Goal: Task Accomplishment & Management: Manage account settings

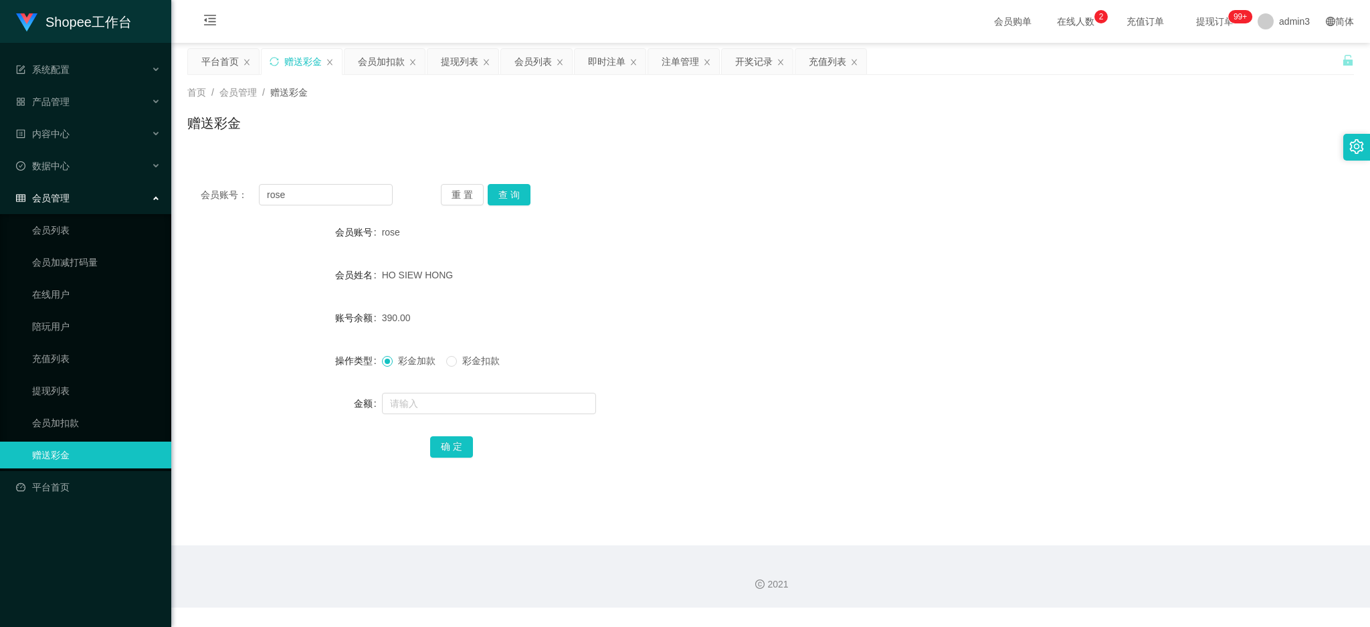
click at [300, 181] on div "会员账号： rose 重 置 查 询 会员账号 rose 会员姓名 [PERSON_NAME] 账号余额 390.00 操作类型 彩金加款 彩金扣款 金额 确…" at bounding box center [770, 330] width 1167 height 318
click at [297, 195] on input "rose" at bounding box center [326, 194] width 134 height 21
paste input "9383shope"
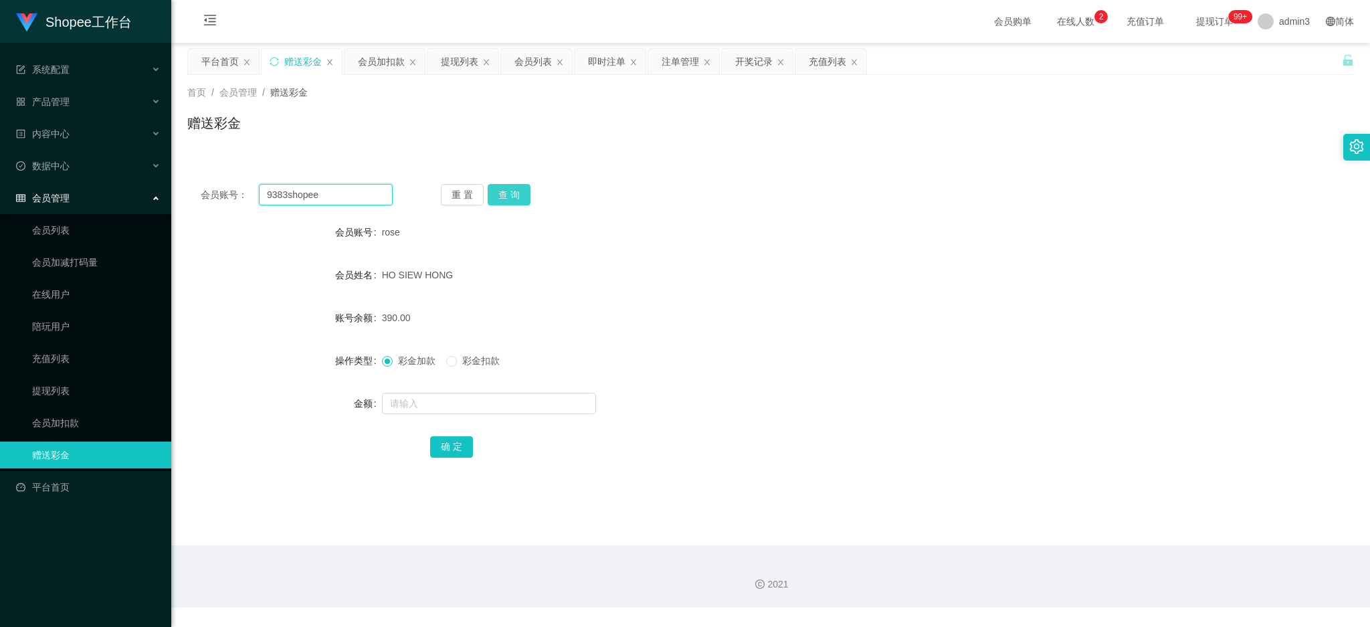
type input "9383shopee"
click at [505, 189] on button "查 询" at bounding box center [509, 194] width 43 height 21
click at [466, 403] on input "text" at bounding box center [489, 403] width 214 height 21
type input "300"
click at [453, 437] on button "确 定" at bounding box center [451, 446] width 43 height 21
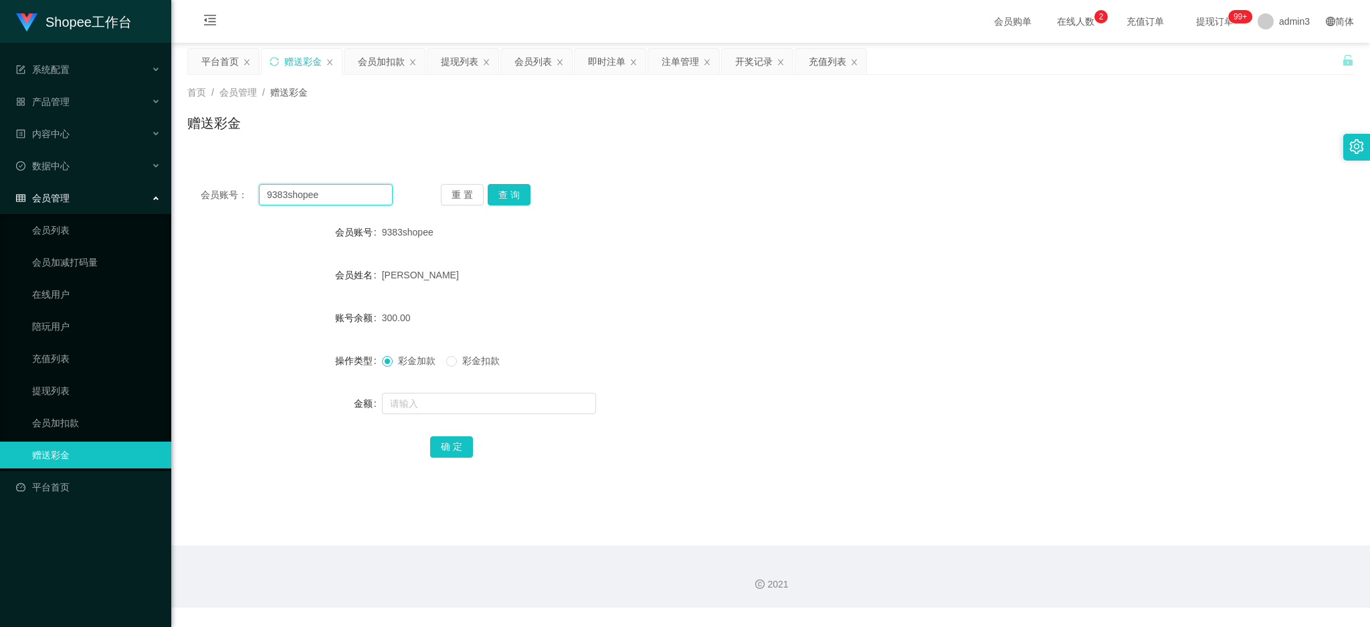
click at [305, 190] on input "9383shopee" at bounding box center [326, 194] width 134 height 21
paste input "0129877785"
type input "0129877785"
click at [498, 195] on button "查 询" at bounding box center [509, 194] width 43 height 21
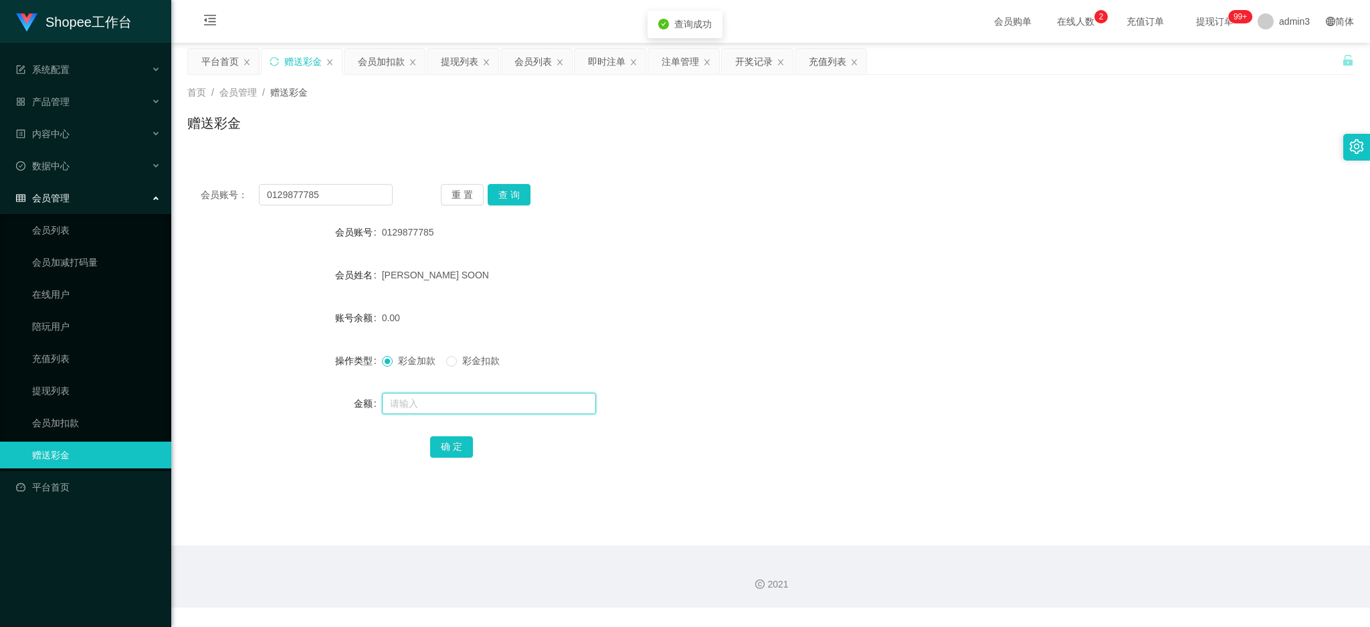
click at [429, 401] on input "text" at bounding box center [489, 403] width 214 height 21
type input "500"
click at [448, 455] on button "确 定" at bounding box center [451, 446] width 43 height 21
click at [371, 60] on div "会员加扣款" at bounding box center [381, 61] width 47 height 25
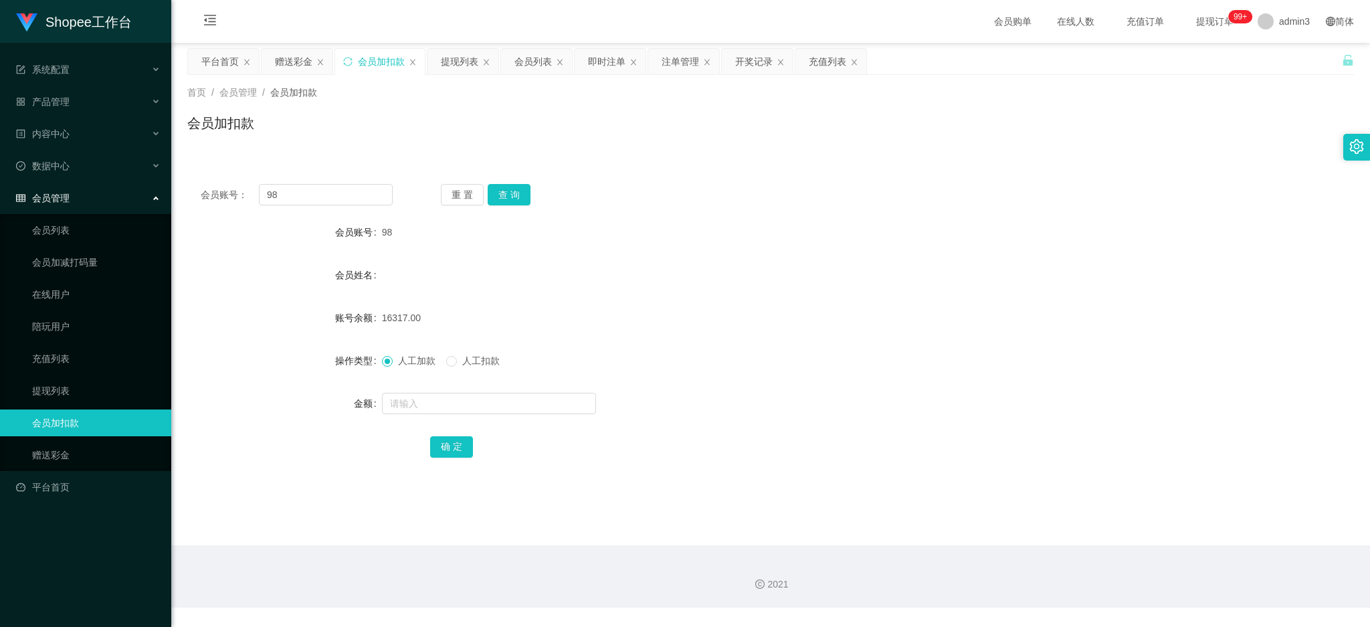
drag, startPoint x: 288, startPoint y: 62, endPoint x: 281, endPoint y: 129, distance: 67.2
click at [287, 65] on div "赠送彩金" at bounding box center [293, 61] width 37 height 25
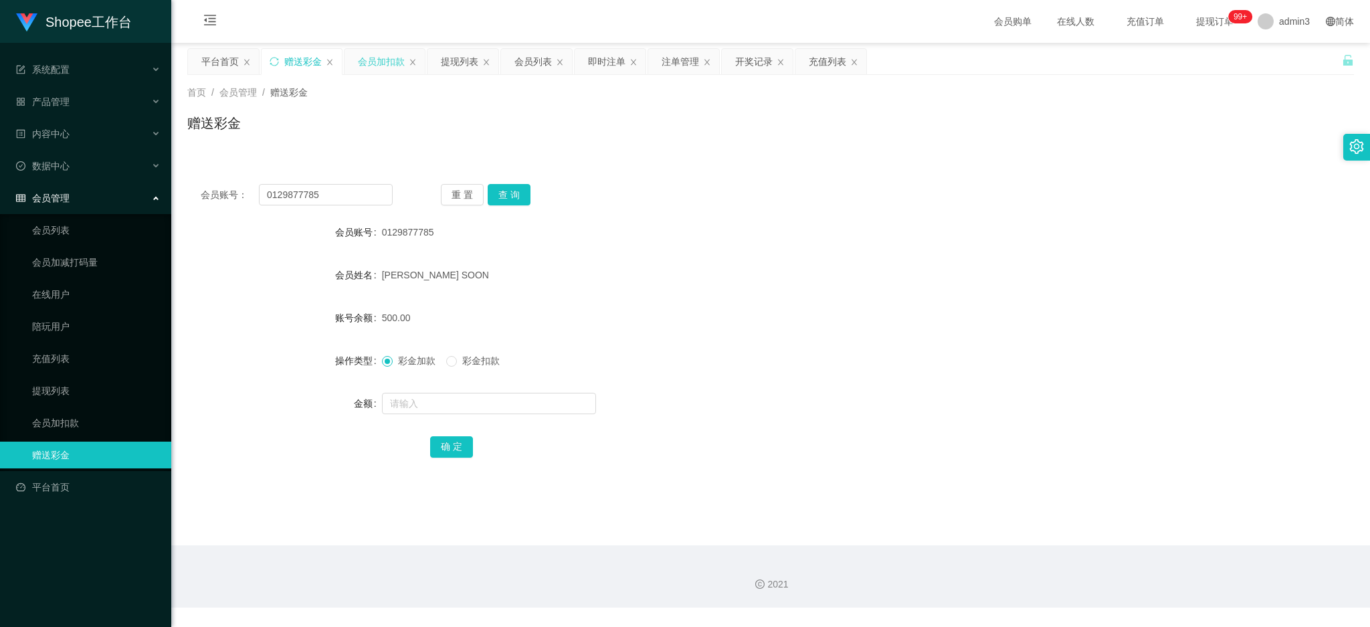
click at [376, 69] on div "会员加扣款" at bounding box center [381, 61] width 47 height 25
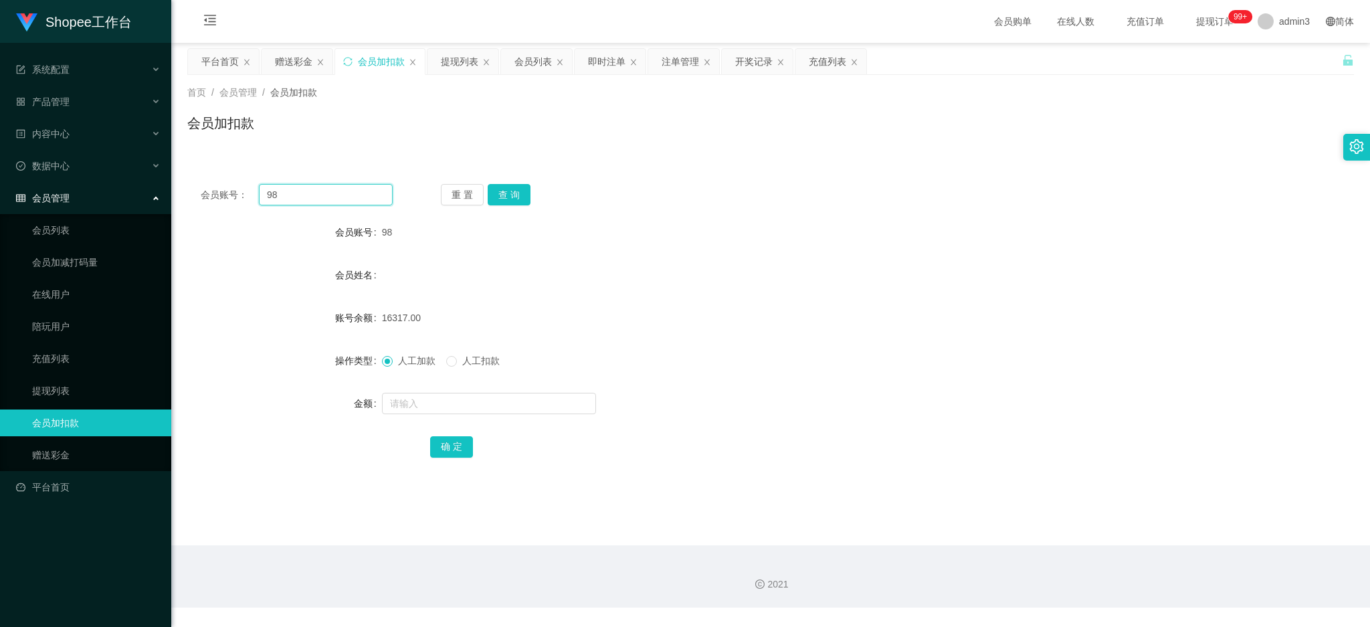
click at [339, 202] on input "98" at bounding box center [326, 194] width 134 height 21
paste input "5"
type input "5"
click at [506, 196] on button "查 询" at bounding box center [509, 194] width 43 height 21
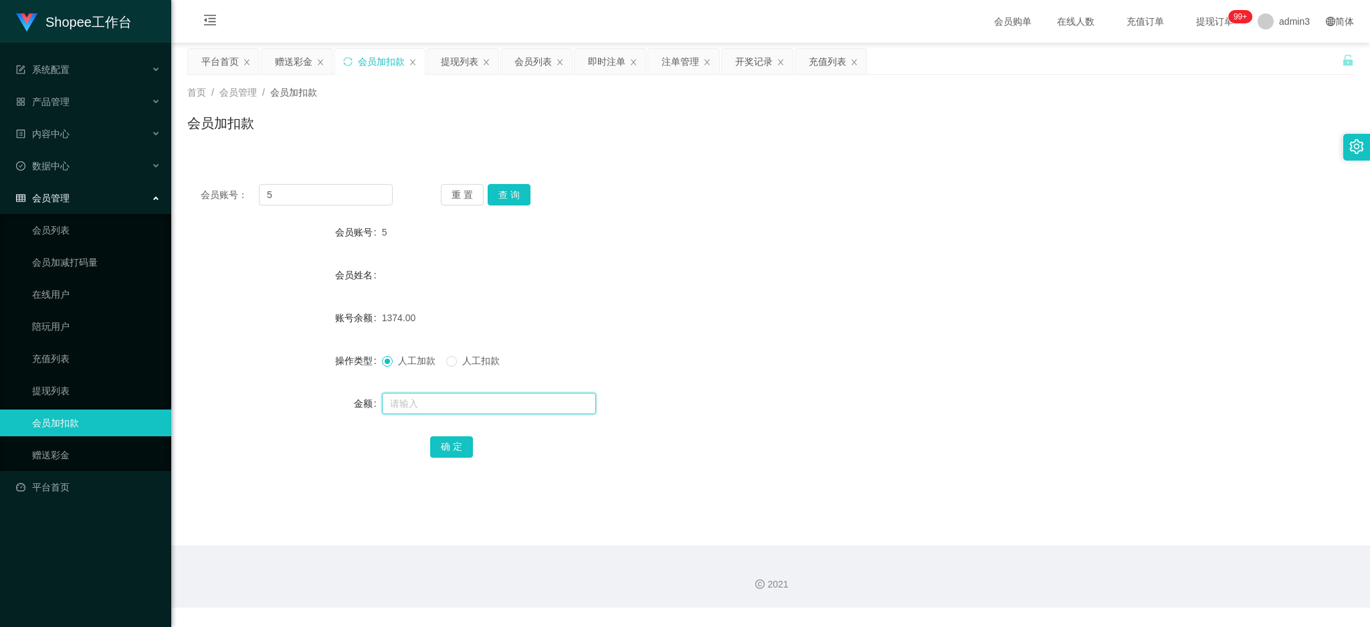
click at [395, 399] on input "text" at bounding box center [489, 403] width 214 height 21
type input "100"
click at [446, 448] on button "确 定" at bounding box center [451, 446] width 43 height 21
click at [831, 64] on div "充值列表" at bounding box center [827, 61] width 37 height 25
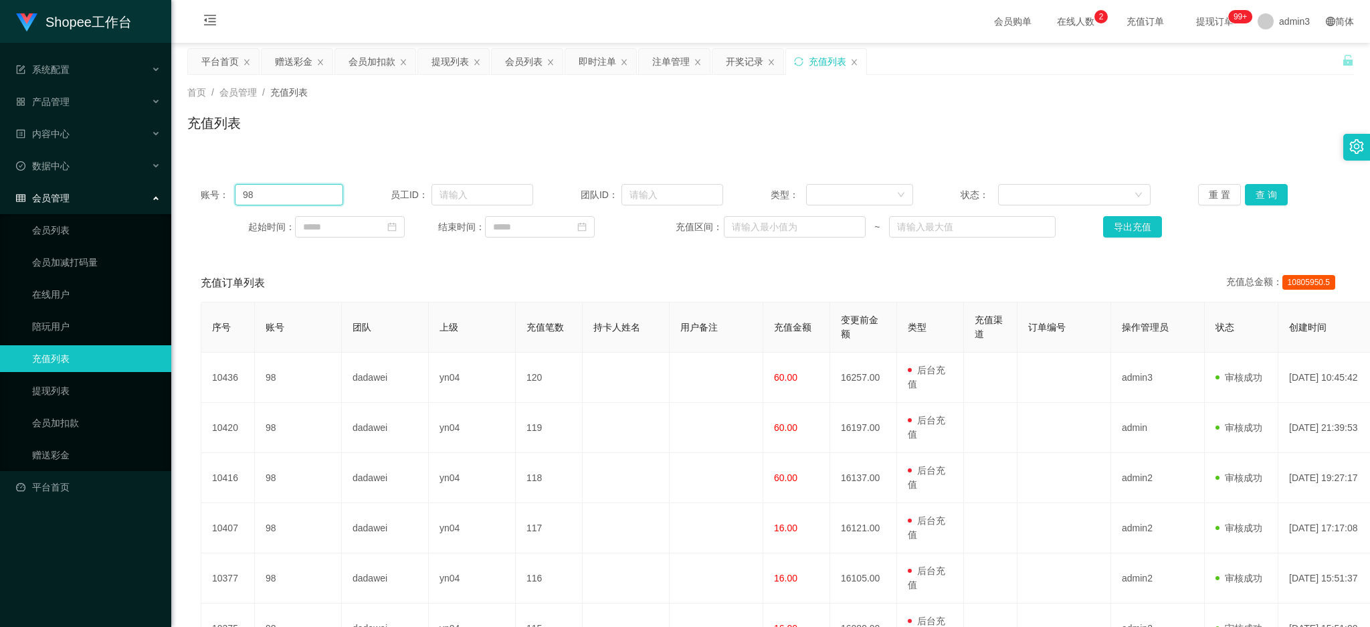
click at [319, 190] on input "98" at bounding box center [289, 194] width 108 height 21
click at [318, 190] on input "98" at bounding box center [289, 194] width 108 height 21
drag, startPoint x: 1257, startPoint y: 187, endPoint x: 1255, endPoint y: 197, distance: 10.8
click at [1256, 187] on button "查 询" at bounding box center [1266, 194] width 43 height 21
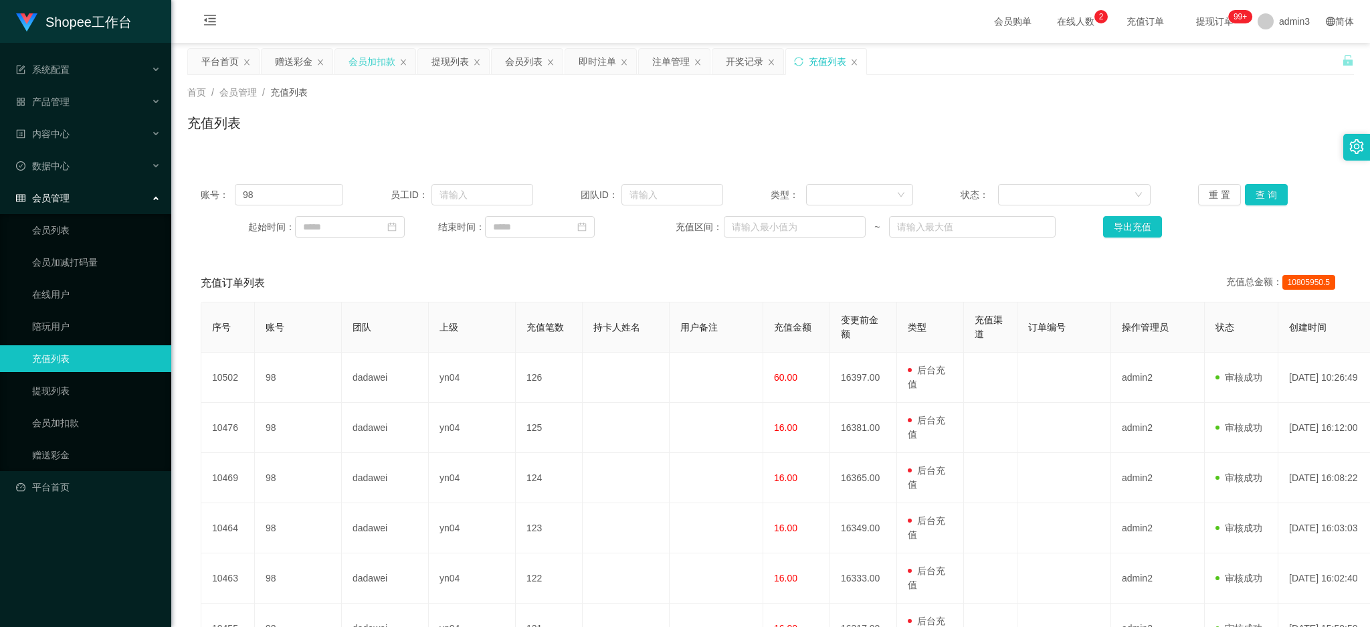
click at [362, 60] on div "会员加扣款" at bounding box center [372, 61] width 47 height 25
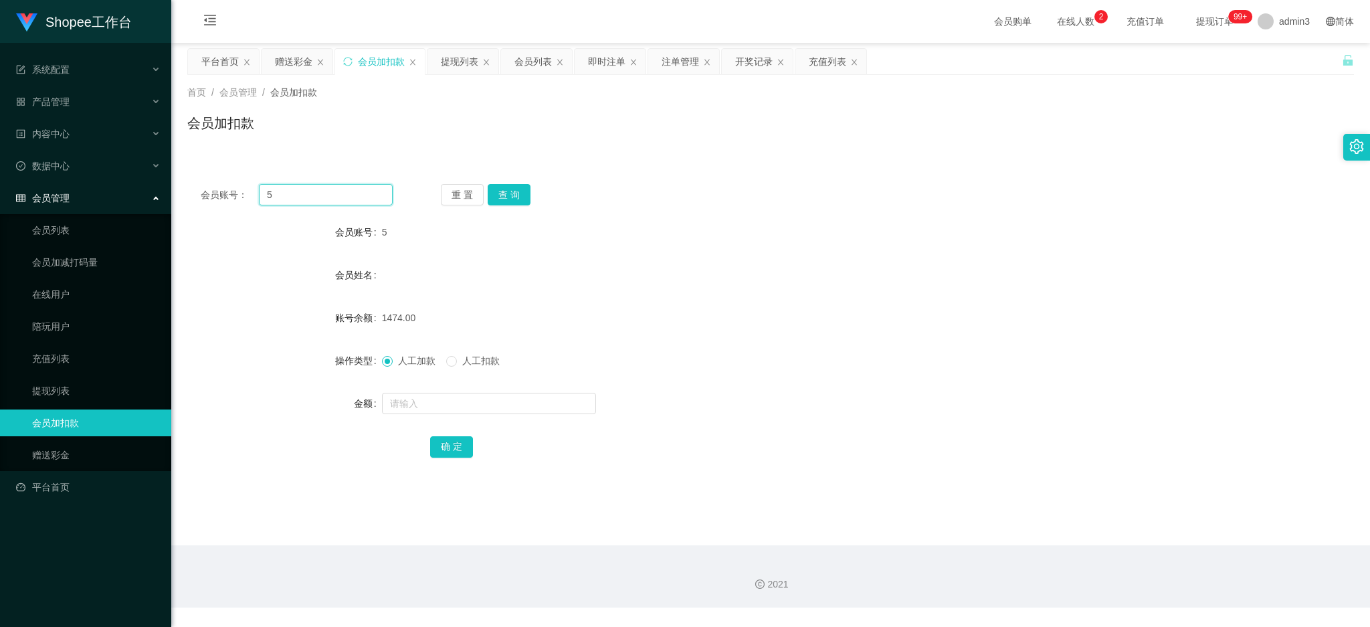
click at [279, 201] on input "5" at bounding box center [326, 194] width 134 height 21
paste input "11"
type input "11"
click at [517, 191] on button "查 询" at bounding box center [509, 194] width 43 height 21
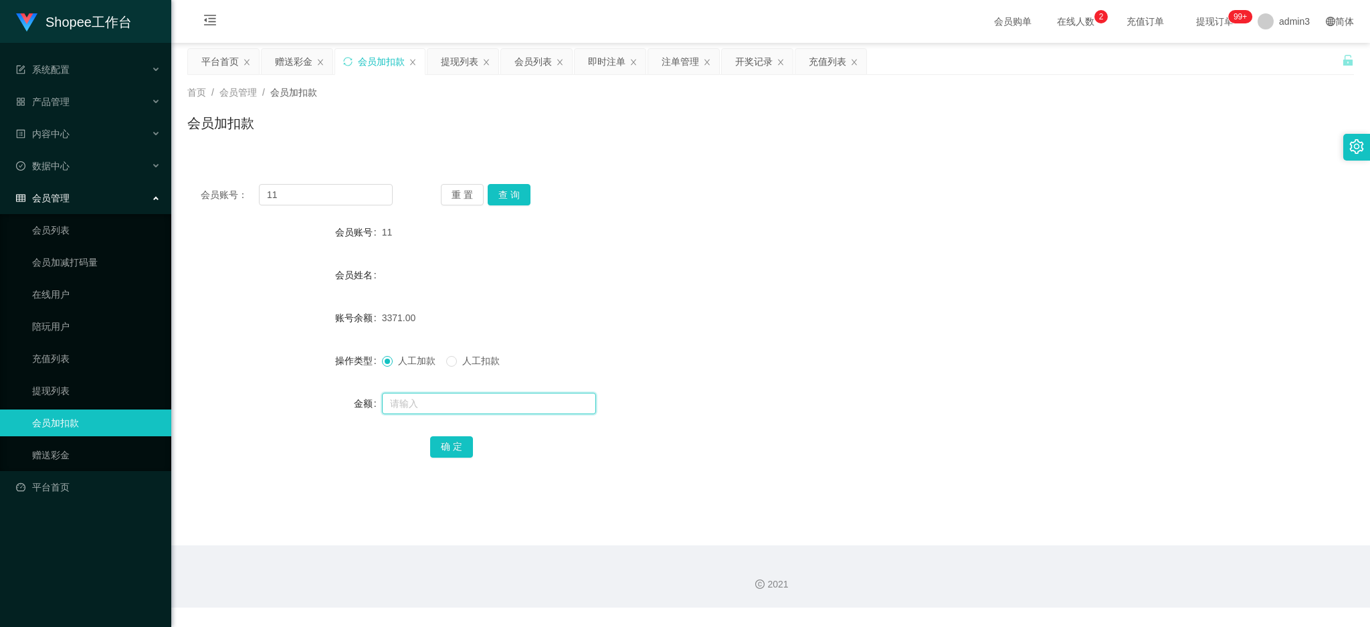
click at [407, 393] on input "text" at bounding box center [489, 403] width 214 height 21
paste input "60"
type input "60"
click at [451, 450] on button "确 定" at bounding box center [451, 446] width 43 height 21
click at [520, 471] on div "会员账号： 11 重 置 查 询 会员账号 11 会员姓名 账号余额 3431.00 操作类型 人工加款 人工扣款 金额 确 定" at bounding box center [770, 330] width 1167 height 318
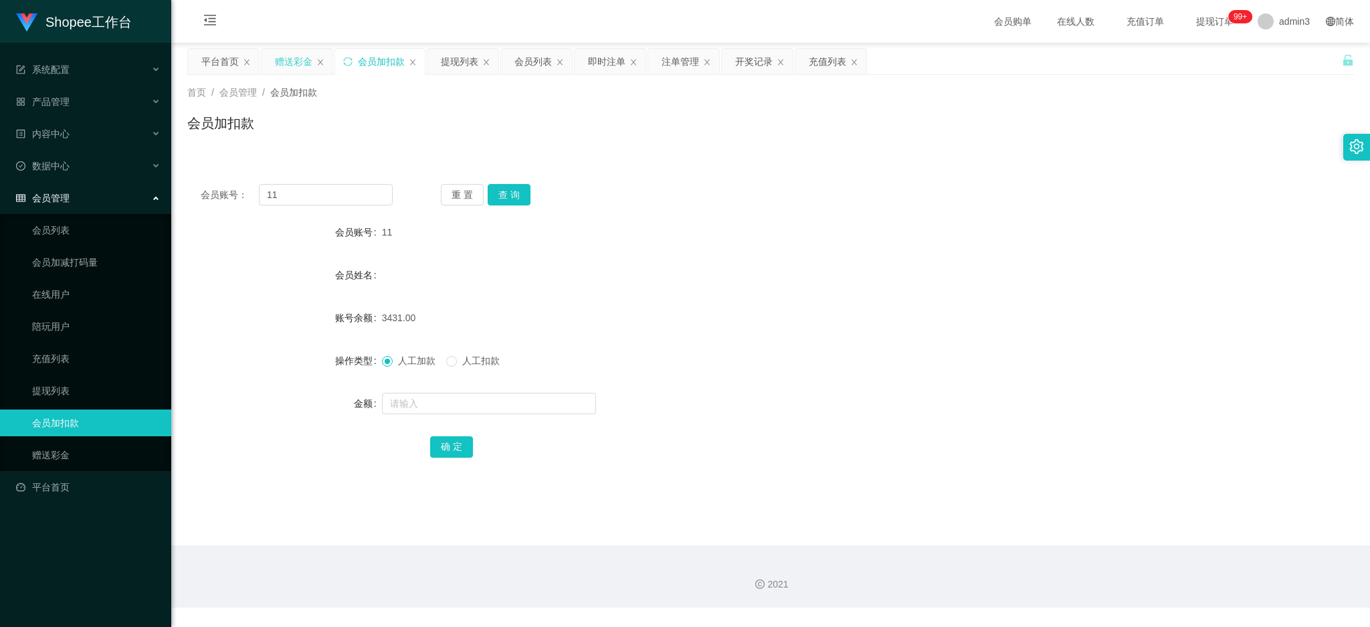
click at [286, 61] on div "赠送彩金" at bounding box center [293, 61] width 37 height 25
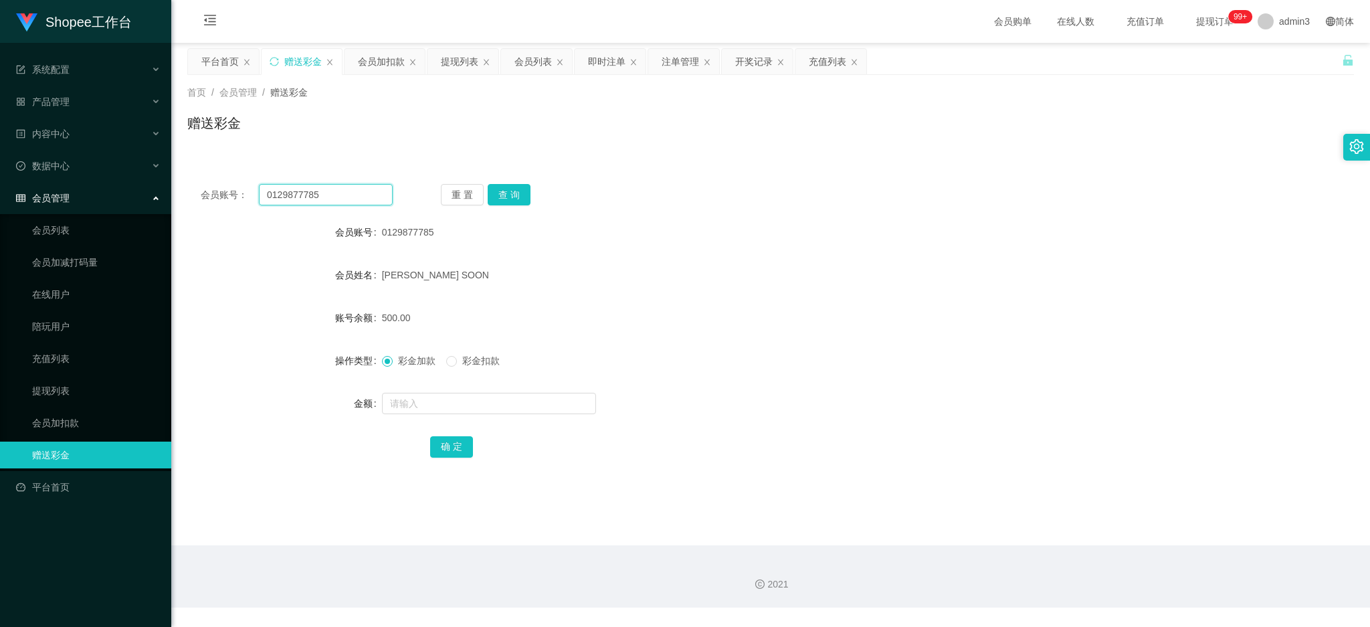
click at [323, 197] on input "0129877785" at bounding box center [326, 194] width 134 height 21
paste input "Penny8422"
type input "Penny8422"
click at [510, 199] on button "查 询" at bounding box center [509, 194] width 43 height 21
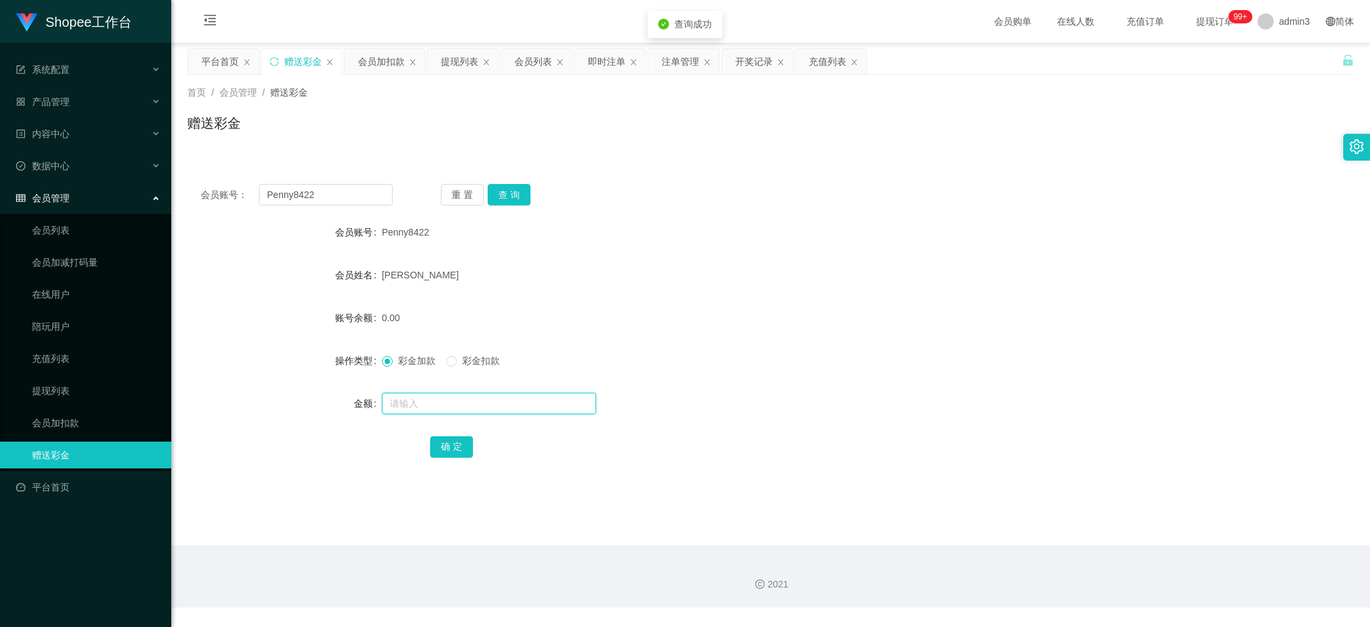
click at [444, 393] on input "text" at bounding box center [489, 403] width 214 height 21
type input "300"
click at [448, 436] on button "确 定" at bounding box center [451, 446] width 43 height 21
click at [436, 474] on div "会员账号： Penny8422 重 置 查 询 会员账号 Penny8422 会员姓名 [PERSON_NAME] Tee 账号余额 300.00 操作类型 …" at bounding box center [770, 330] width 1167 height 318
click at [379, 55] on div "会员加扣款" at bounding box center [381, 61] width 47 height 25
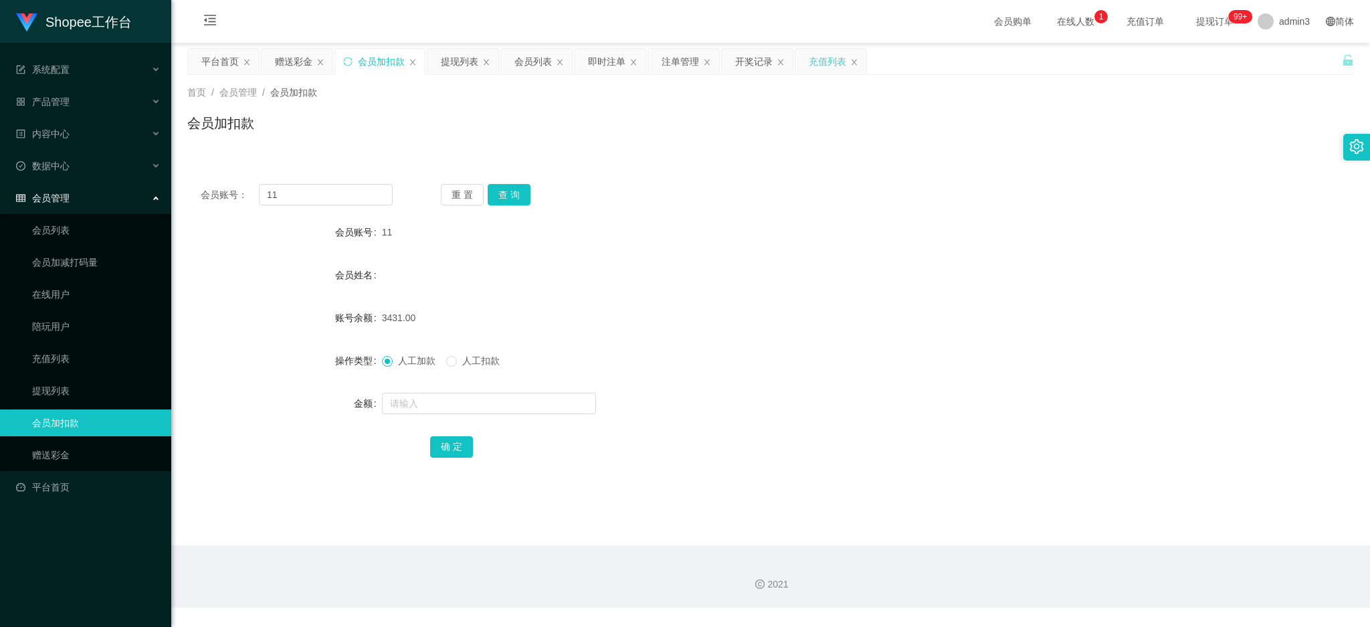
click at [810, 68] on div "充值列表" at bounding box center [827, 61] width 37 height 25
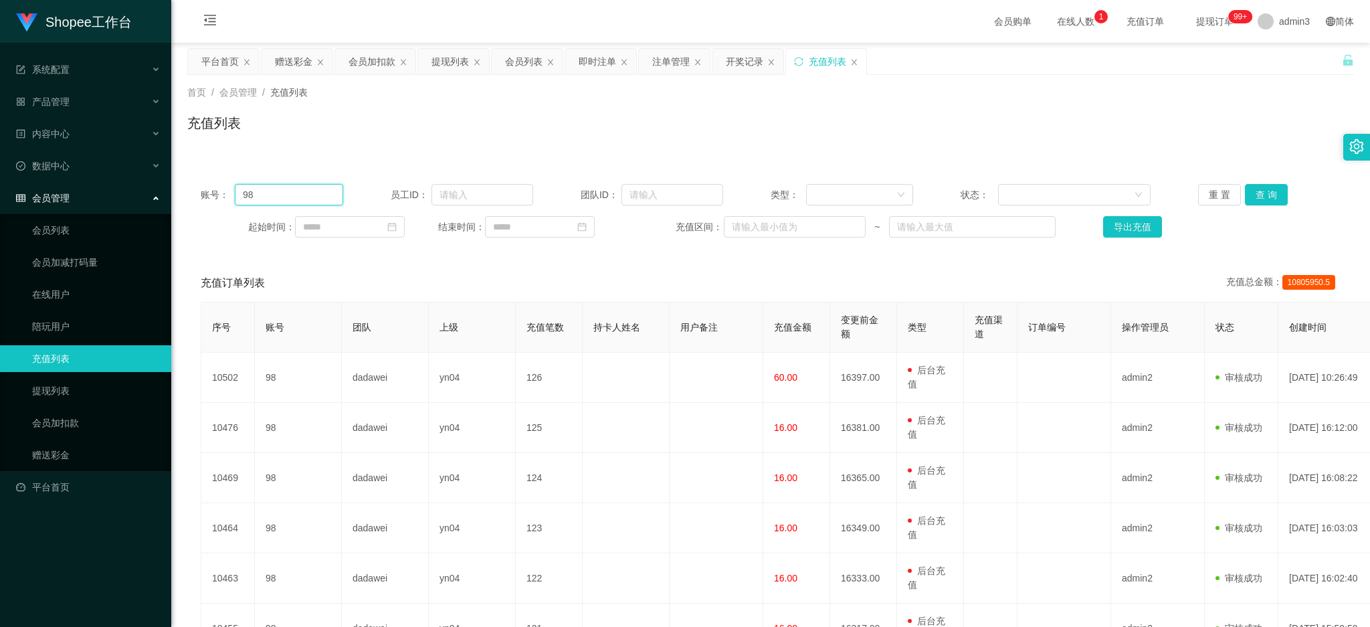
click at [308, 187] on input "98" at bounding box center [289, 194] width 108 height 21
paste input "11"
type input "11"
click at [1247, 194] on button "查 询" at bounding box center [1266, 194] width 43 height 21
